Goal: Information Seeking & Learning: Understand process/instructions

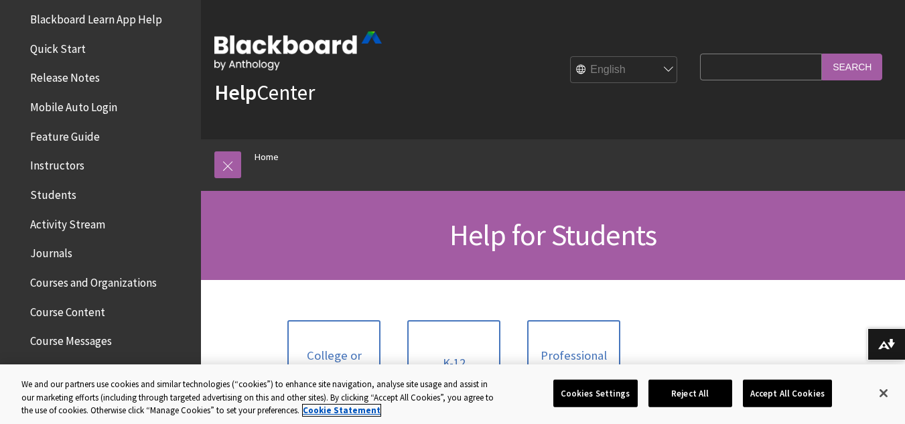
scroll to position [169, 0]
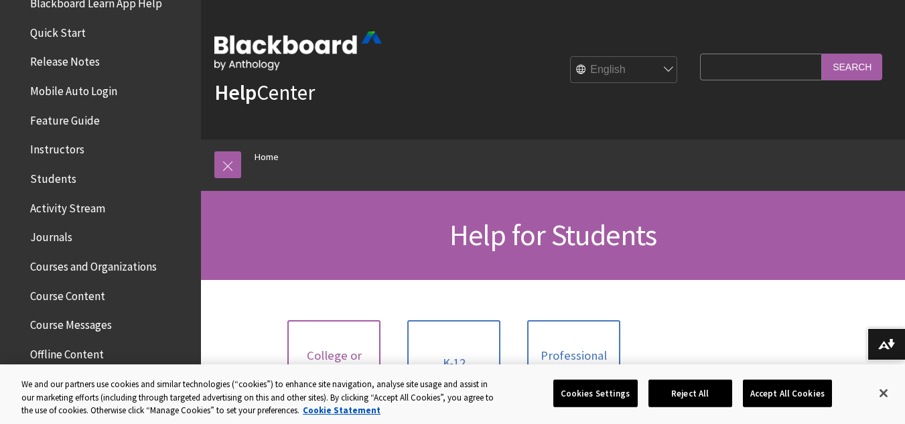
click at [352, 352] on span "College or University" at bounding box center [333, 362] width 77 height 29
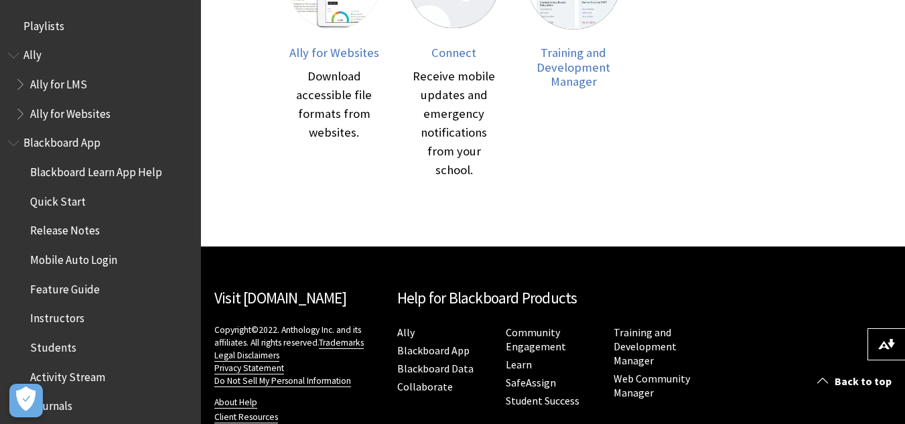
scroll to position [805, 0]
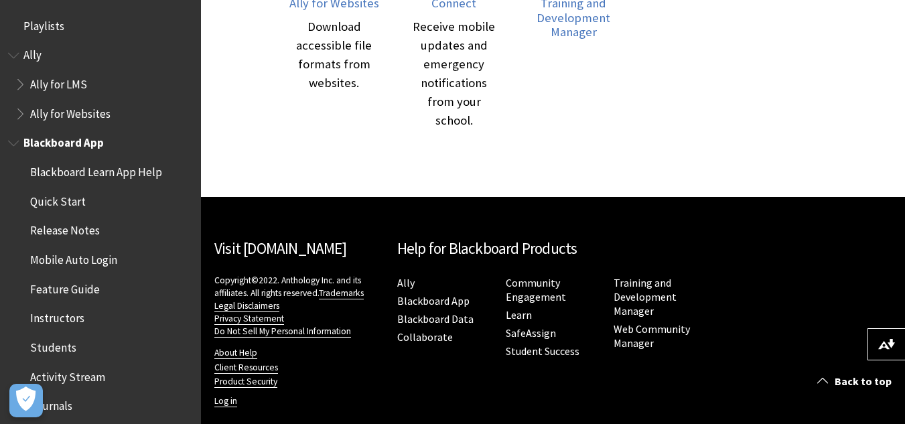
click at [80, 255] on span "Mobile Auto Login" at bounding box center [73, 257] width 87 height 18
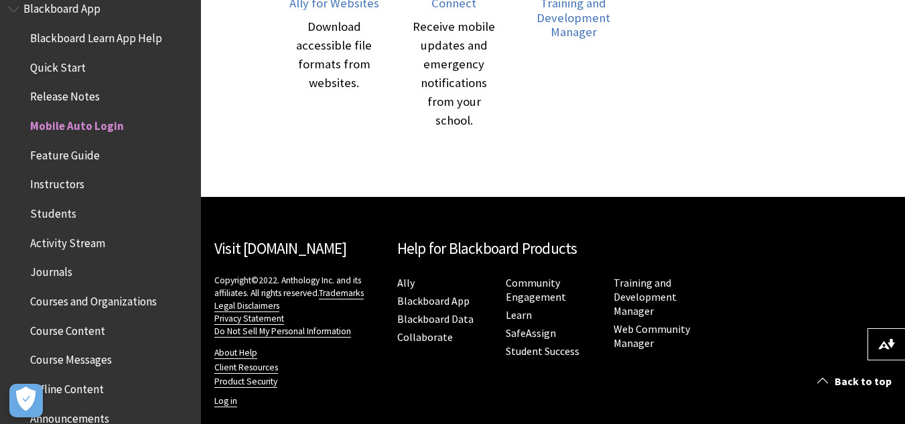
scroll to position [137, 0]
